Goal: Information Seeking & Learning: Learn about a topic

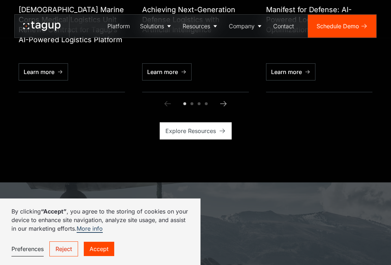
scroll to position [2793, 0]
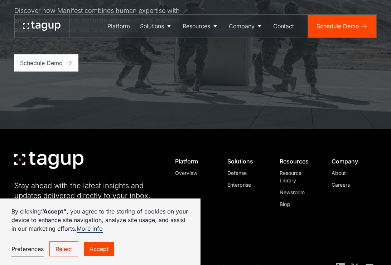
click at [347, 181] on div "Careers" at bounding box center [351, 185] width 39 height 8
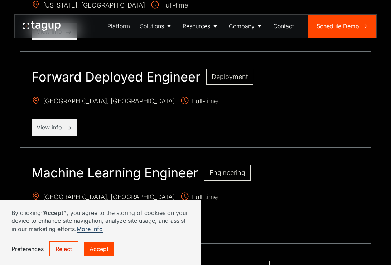
scroll to position [669, 0]
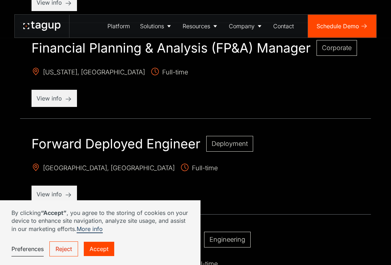
click at [313, 157] on div "Forward Deployed Engineer Deployment [GEOGRAPHIC_DATA], [GEOGRAPHIC_DATA] Full-…" at bounding box center [195, 170] width 351 height 90
drag, startPoint x: 275, startPoint y: 113, endPoint x: 269, endPoint y: 124, distance: 13.0
click at [275, 114] on div "Financial Planning & Analysis (FP&A) Manager Corporate [US_STATE], [GEOGRAPHIC_…" at bounding box center [195, 74] width 351 height 90
click at [303, 182] on div "Forward Deployed Engineer Deployment [GEOGRAPHIC_DATA], [GEOGRAPHIC_DATA] Full-…" at bounding box center [195, 170] width 351 height 90
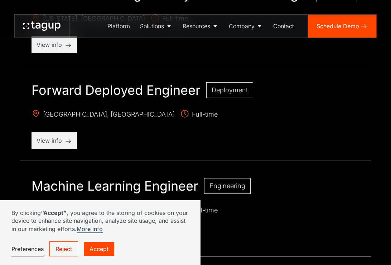
scroll to position [782, 0]
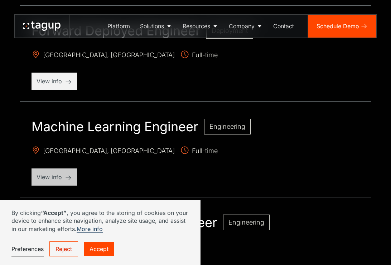
click at [60, 173] on p "View info" at bounding box center [54, 177] width 35 height 9
click at [52, 181] on p "View info" at bounding box center [54, 177] width 35 height 9
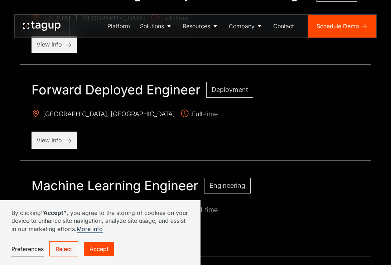
scroll to position [781, 0]
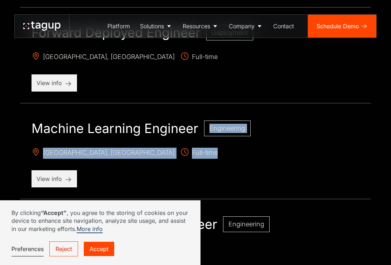
drag, startPoint x: 278, startPoint y: 160, endPoint x: 268, endPoint y: 100, distance: 61.1
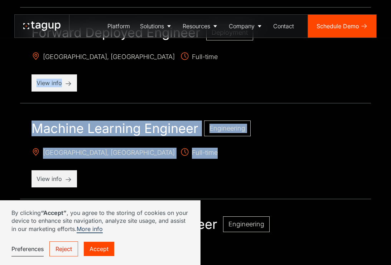
click at [338, 163] on div "Machine Learning Engineer Engineering [GEOGRAPHIC_DATA], [GEOGRAPHIC_DATA] Full…" at bounding box center [195, 154] width 351 height 90
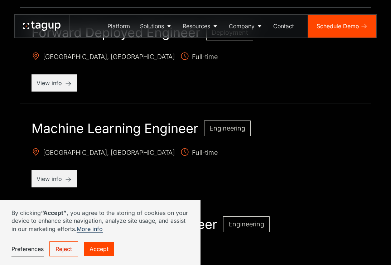
click at [338, 163] on div "Machine Learning Engineer Engineering [GEOGRAPHIC_DATA], [GEOGRAPHIC_DATA] Full…" at bounding box center [195, 154] width 351 height 90
click at [307, 173] on div "Machine Learning Engineer Engineering [GEOGRAPHIC_DATA], [GEOGRAPHIC_DATA] Full…" at bounding box center [195, 154] width 351 height 90
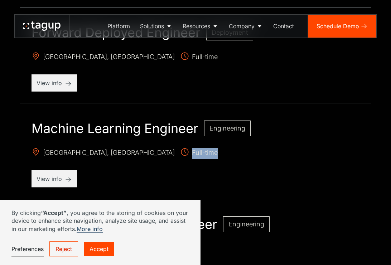
click at [332, 153] on p "[GEOGRAPHIC_DATA], [GEOGRAPHIC_DATA] Full-time" at bounding box center [196, 153] width 328 height 11
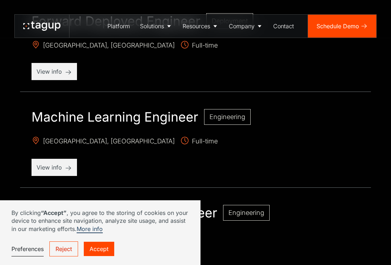
scroll to position [848, 0]
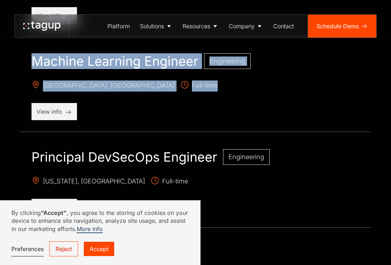
drag, startPoint x: 29, startPoint y: 55, endPoint x: 202, endPoint y: 119, distance: 184.4
click at [293, 64] on div "Machine Learning Engineer Engineering" at bounding box center [196, 61] width 328 height 16
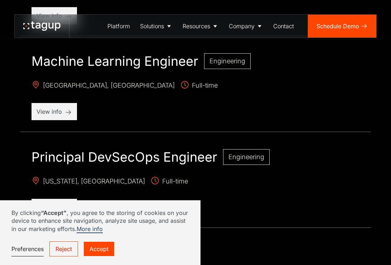
drag, startPoint x: 9, startPoint y: 54, endPoint x: 144, endPoint y: 51, distance: 134.7
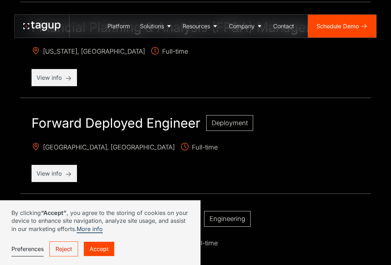
scroll to position [536, 0]
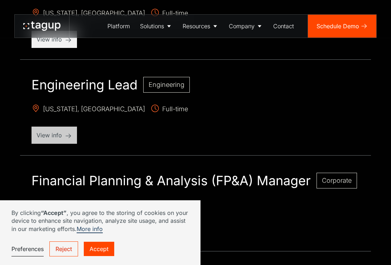
click at [52, 140] on div "View info" at bounding box center [54, 135] width 45 height 17
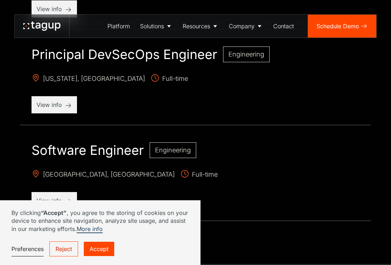
scroll to position [1008, 0]
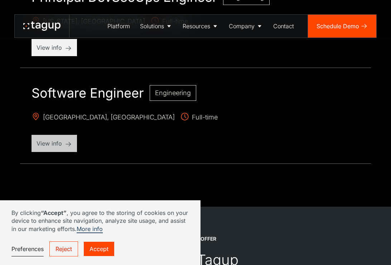
click at [65, 139] on div "View info" at bounding box center [54, 143] width 45 height 17
